Goal: Task Accomplishment & Management: Manage account settings

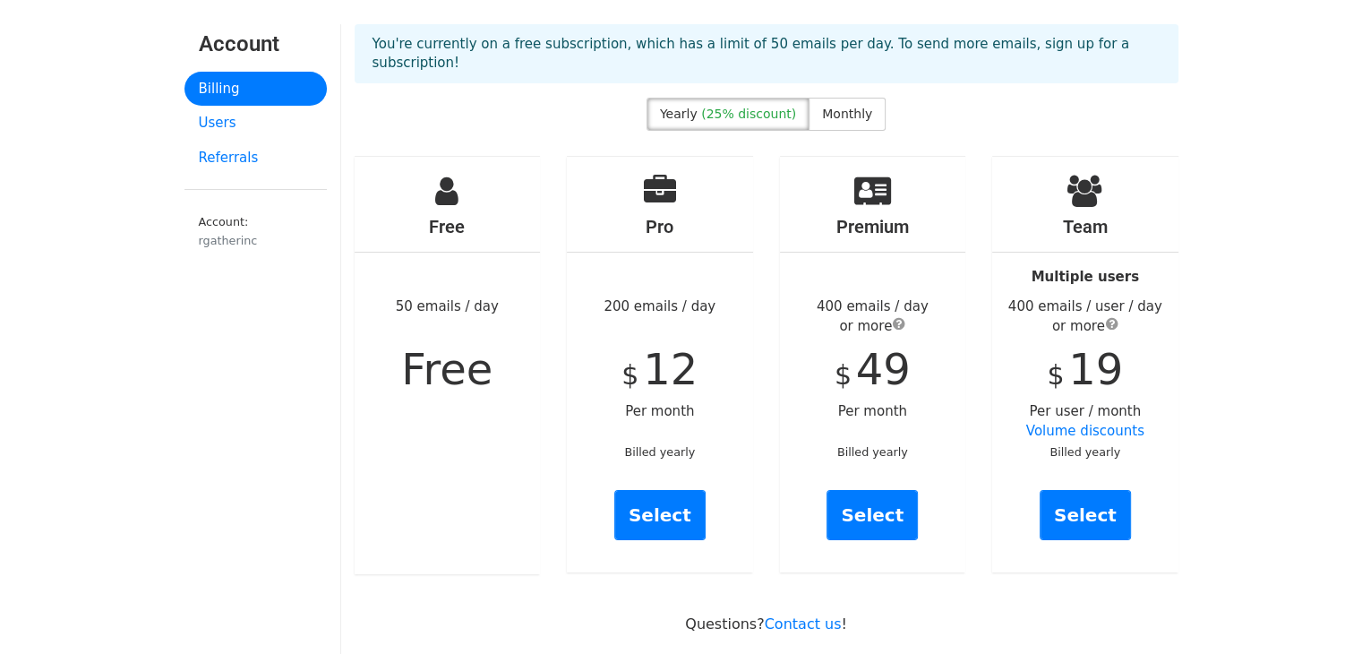
scroll to position [57, 0]
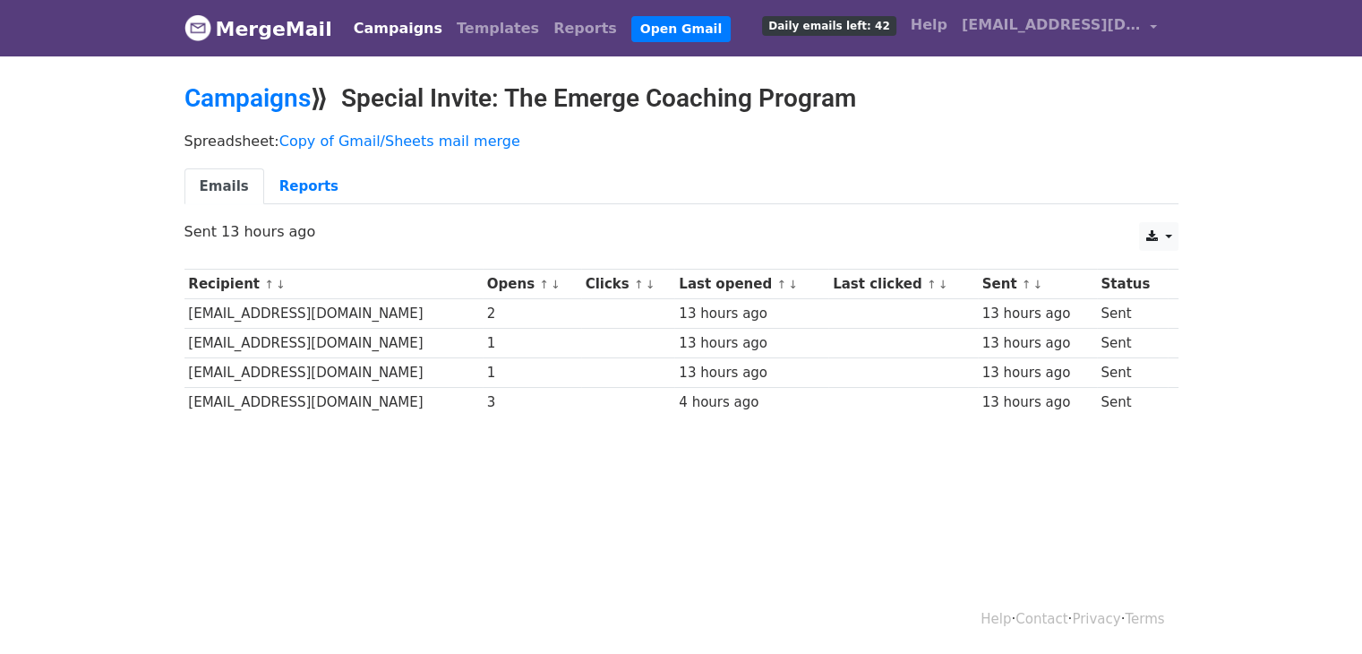
click at [860, 26] on span "Daily emails left: 42" at bounding box center [828, 26] width 133 height 20
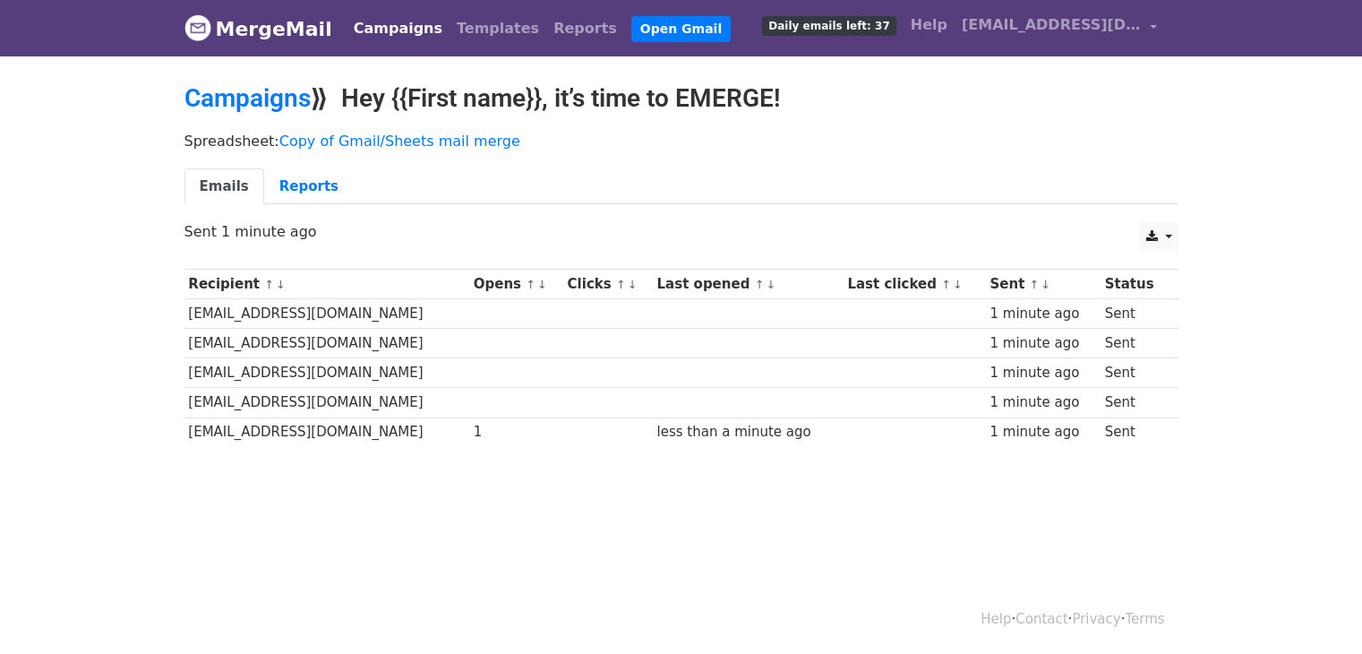
scroll to position [2, 0]
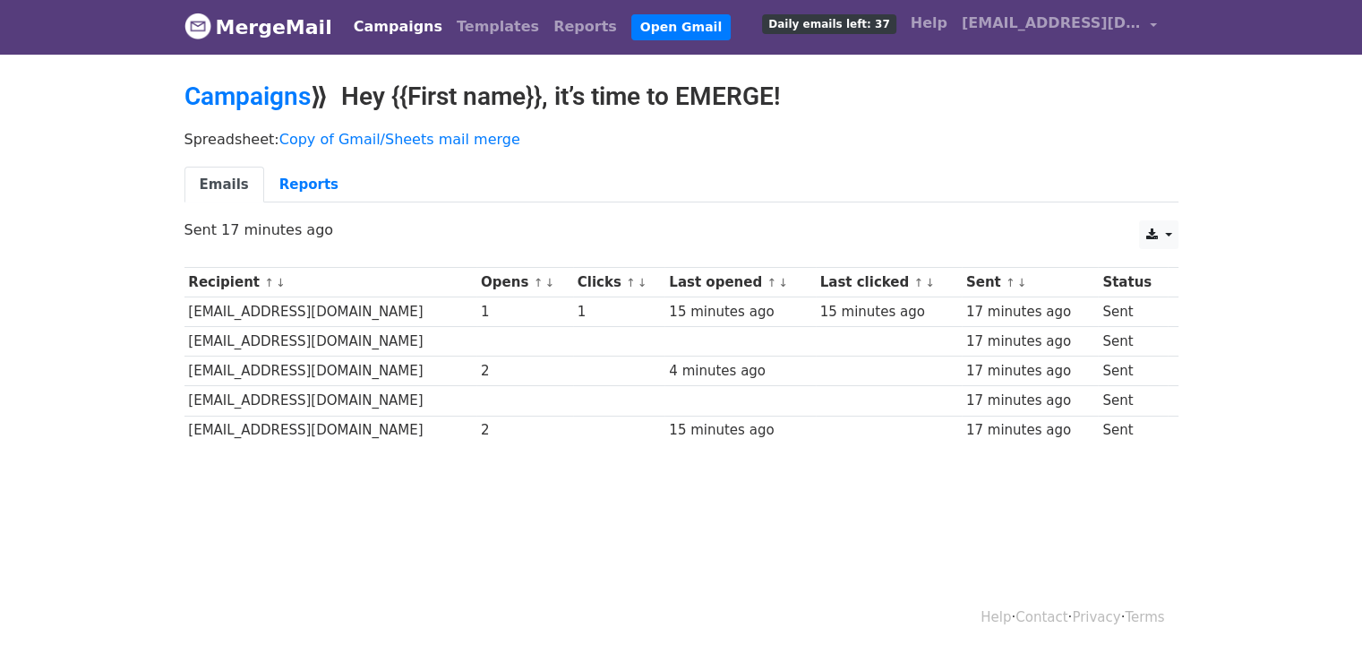
click at [136, 303] on body "MergeMail Campaigns Templates Reports Open Gmail Daily emails left: 37 Help rga…" at bounding box center [681, 264] width 1362 height 533
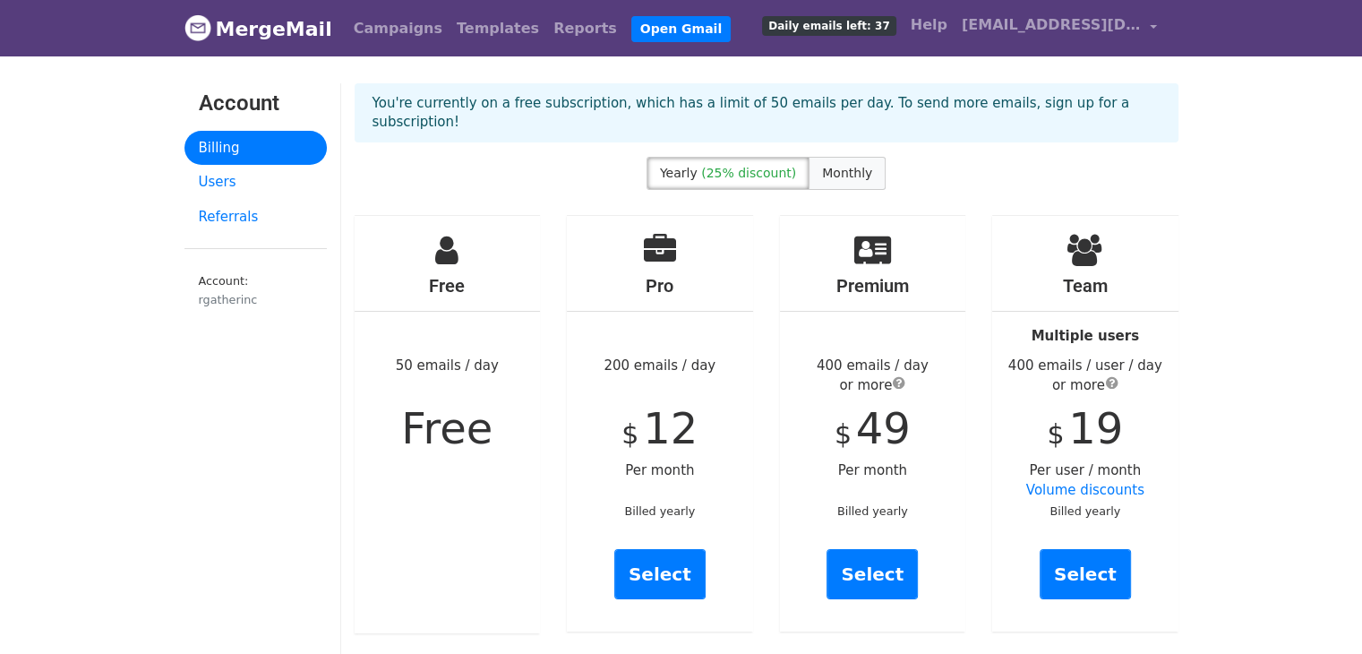
click at [854, 166] on span "Monthly" at bounding box center [847, 173] width 50 height 14
